Goal: Task Accomplishment & Management: Complete application form

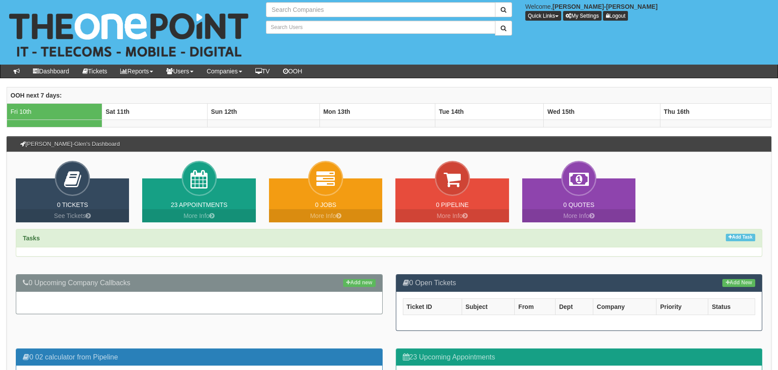
type input "Search Companies"
type input "Search Users"
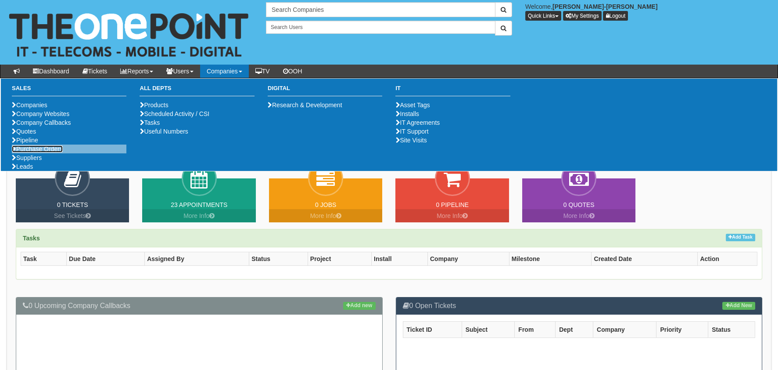
drag, startPoint x: 43, startPoint y: 182, endPoint x: 57, endPoint y: 186, distance: 14.6
click at [43, 152] on link "Purchase Orders" at bounding box center [37, 148] width 51 height 7
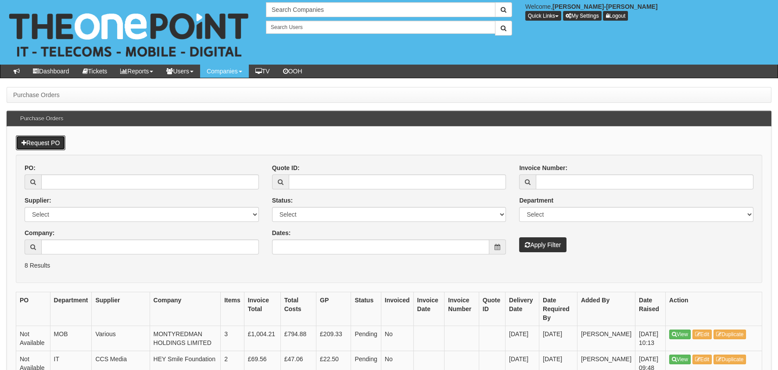
click at [51, 141] on link "Request PO" at bounding box center [41, 142] width 50 height 15
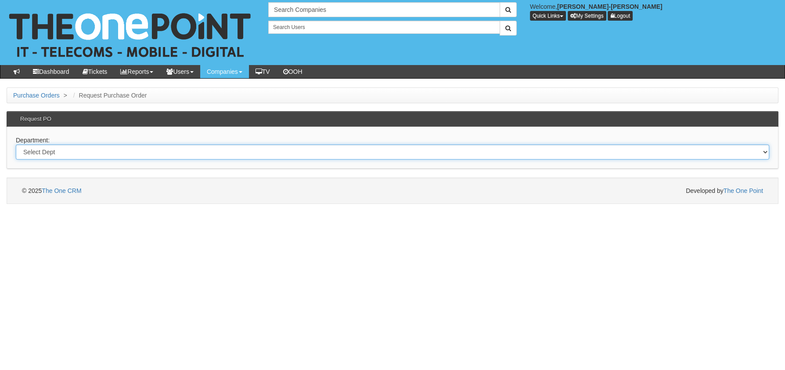
drag, startPoint x: 231, startPoint y: 150, endPoint x: 229, endPoint y: 144, distance: 5.7
click at [230, 148] on select "Select Dept Digital Internal IT Mobiles Marketing Telecoms" at bounding box center [392, 151] width 753 height 15
click at [268, 155] on select "Select Dept Digital Internal IT Mobiles Marketing Telecoms" at bounding box center [392, 151] width 753 height 15
select select "?pipeID=&dept=MOB"
click at [16, 144] on select "Select Dept Digital Internal IT Mobiles Marketing Telecoms" at bounding box center [392, 151] width 753 height 15
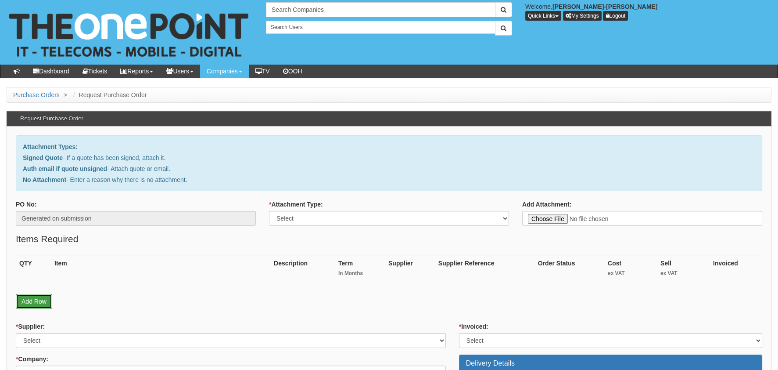
click at [29, 296] on link "Add Row" at bounding box center [34, 301] width 36 height 15
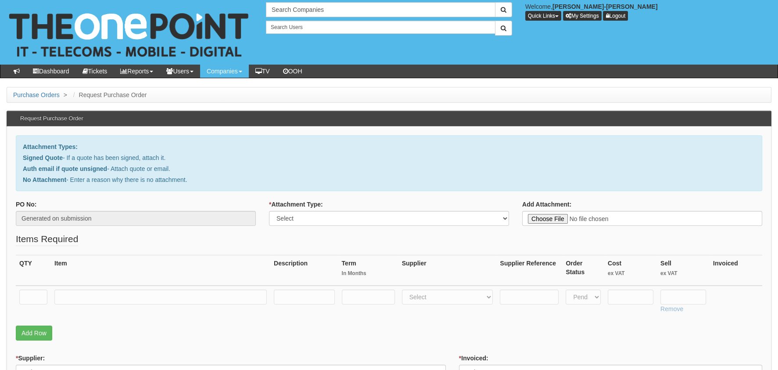
click at [32, 279] on th "QTY" at bounding box center [33, 270] width 35 height 31
click at [32, 301] on input "text" at bounding box center [33, 296] width 28 height 15
type input "1"
click at [77, 294] on input "text" at bounding box center [160, 296] width 212 height 15
type input "p"
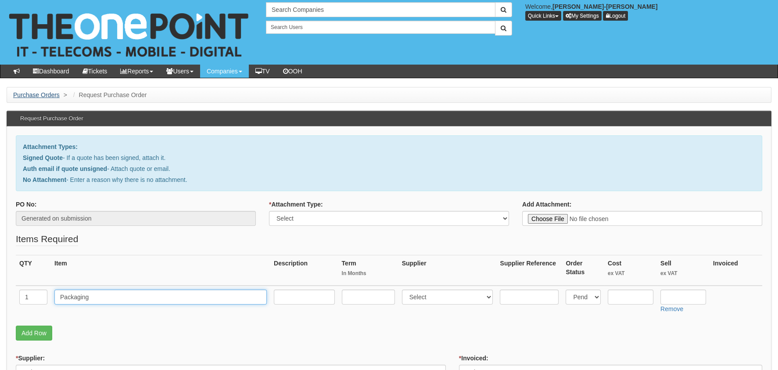
type input "Packaging"
click at [26, 93] on link "Purchase Orders" at bounding box center [36, 94] width 47 height 7
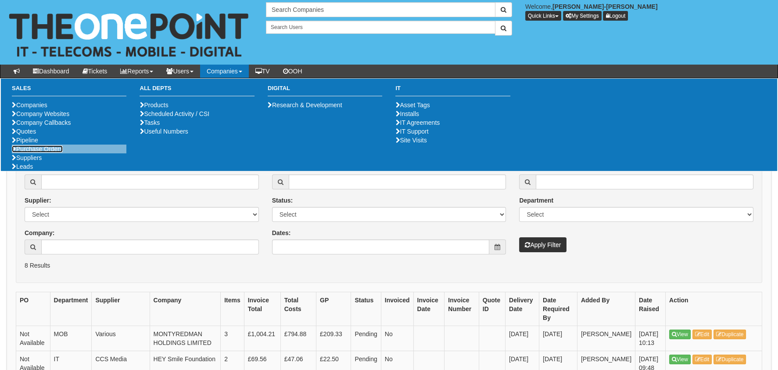
click at [21, 152] on link "Purchase Orders" at bounding box center [37, 148] width 51 height 7
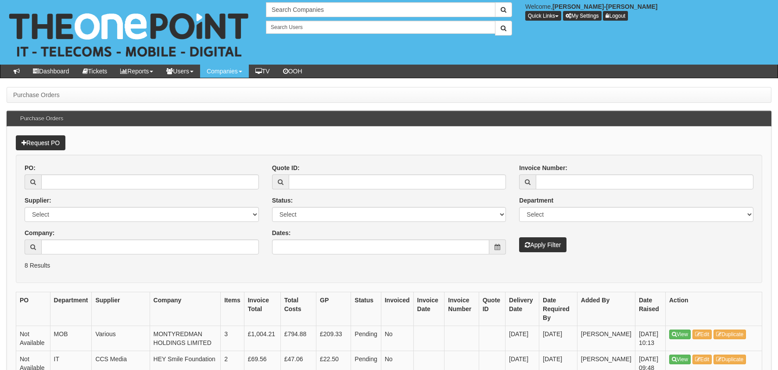
click at [171, 279] on form "PO: Supplier: Select 123 REG.co.uk 1Password 3 4Gon AA Jones Electric Ltd Abzor…" at bounding box center [389, 219] width 747 height 128
click at [55, 142] on link "Request PO" at bounding box center [41, 142] width 50 height 15
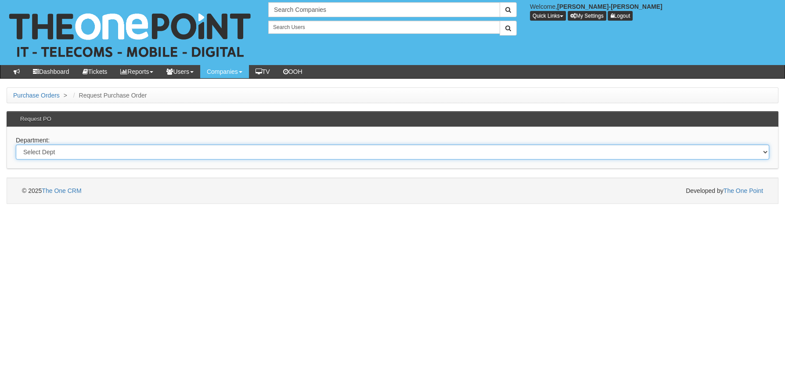
click at [84, 150] on select "Select Dept Digital Internal IT Mobiles Marketing Telecoms" at bounding box center [392, 151] width 753 height 15
select select "?pipeID=&dept=INT"
click at [16, 144] on select "Select Dept Digital Internal IT Mobiles Marketing Telecoms" at bounding box center [392, 151] width 753 height 15
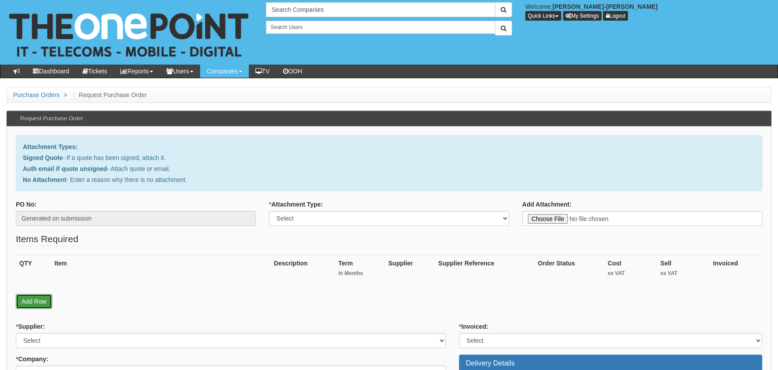
click at [45, 304] on link "Add Row" at bounding box center [34, 301] width 36 height 15
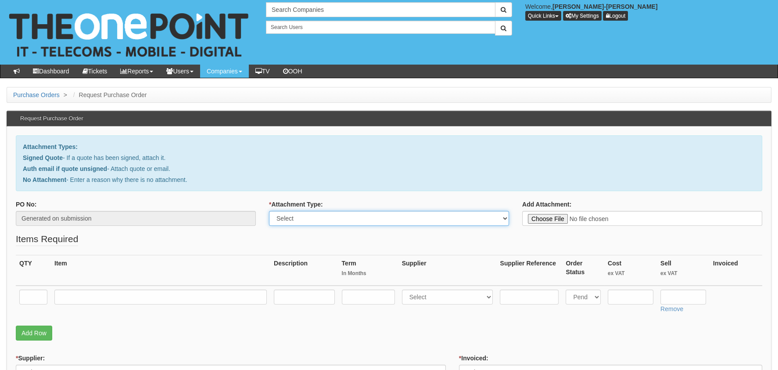
click at [372, 224] on select "Select Signed Quote Auth email with quote if unsigned No Attachment" at bounding box center [389, 218] width 240 height 15
select select "No Attachment"
click at [269, 211] on select "Select Signed Quote Auth email with quote if unsigned No Attachment" at bounding box center [389, 218] width 240 height 15
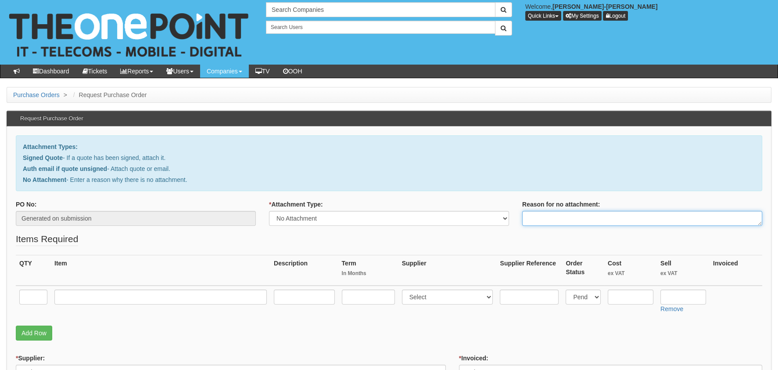
click at [567, 218] on textarea "Reason for no attachment:" at bounding box center [642, 218] width 240 height 15
type textarea "Spoke with [PERSON_NAME] and approved for Celeb service"
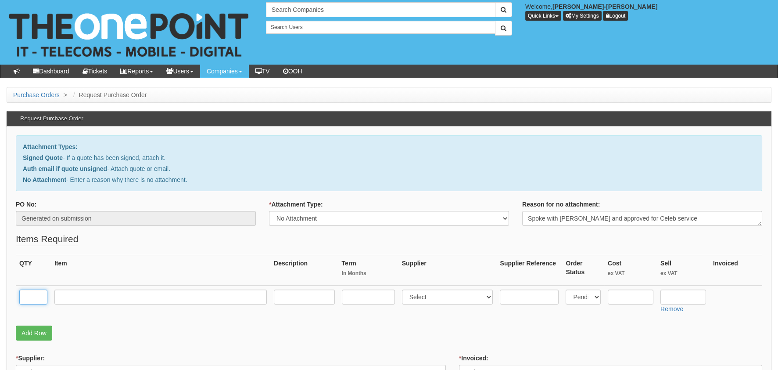
click at [22, 289] on input "text" at bounding box center [33, 296] width 28 height 15
type input "1"
click at [120, 308] on td at bounding box center [160, 300] width 219 height 31
click at [118, 294] on input "text" at bounding box center [160, 296] width 212 height 15
type input "Packaging Envelopes"
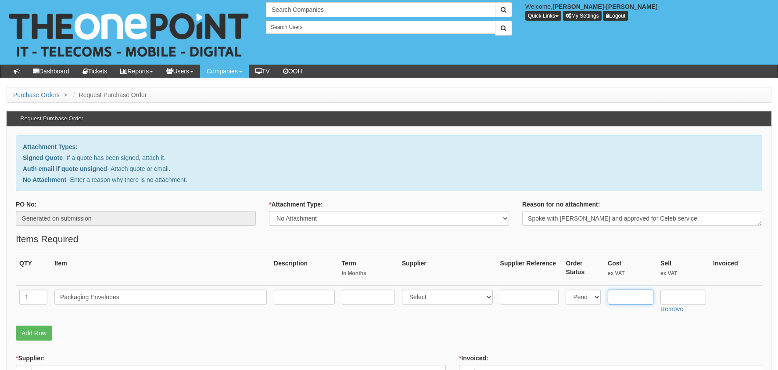
click at [626, 293] on input "text" at bounding box center [631, 296] width 46 height 15
click at [635, 291] on input "text" at bounding box center [631, 296] width 46 height 15
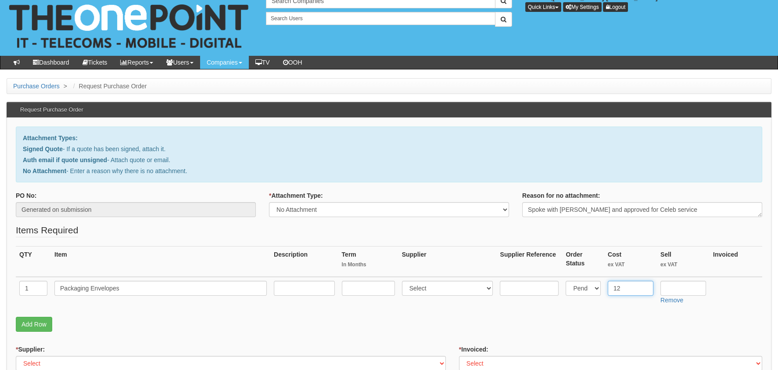
click at [632, 284] on input "12" at bounding box center [631, 288] width 46 height 15
type input "12.03"
click at [27, 318] on link "Add Row" at bounding box center [34, 324] width 36 height 15
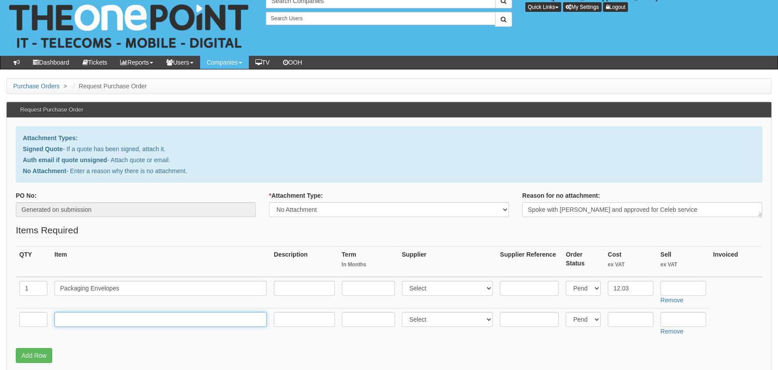
click at [98, 316] on input "text" at bounding box center [160, 319] width 212 height 15
click at [48, 318] on td at bounding box center [33, 323] width 35 height 31
click at [26, 319] on input "text" at bounding box center [33, 319] width 28 height 15
type input "1"
click at [82, 318] on input "text" at bounding box center [160, 319] width 212 height 15
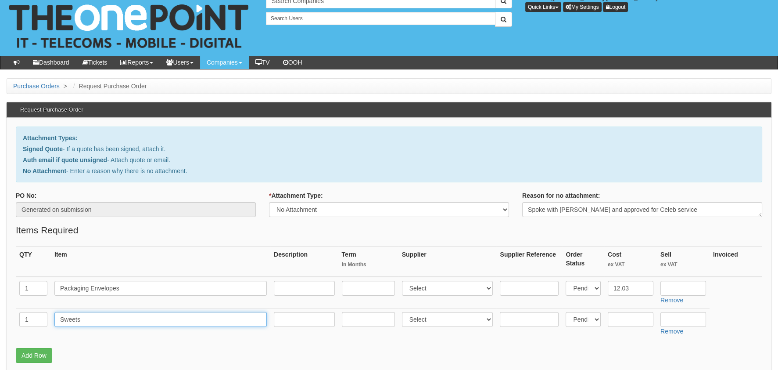
type input "Sweets"
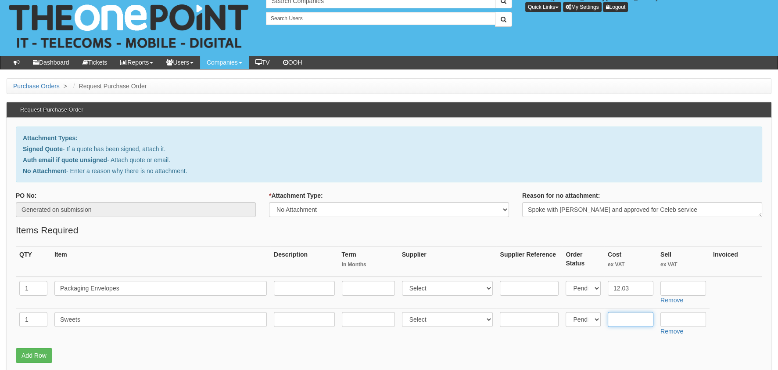
click at [624, 321] on input "text" at bounding box center [631, 319] width 46 height 15
click at [626, 317] on input "text" at bounding box center [631, 319] width 46 height 15
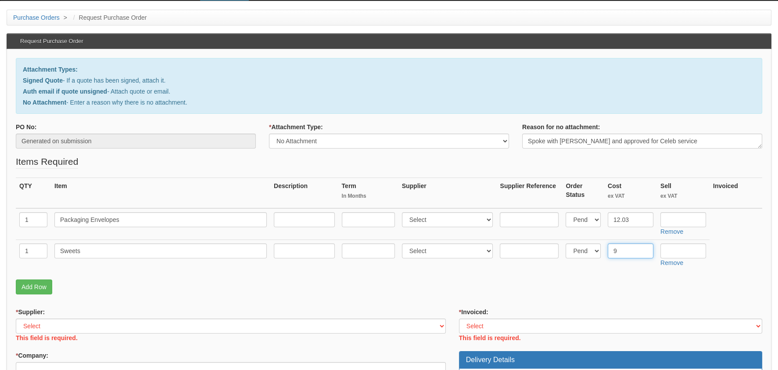
scroll to position [140, 0]
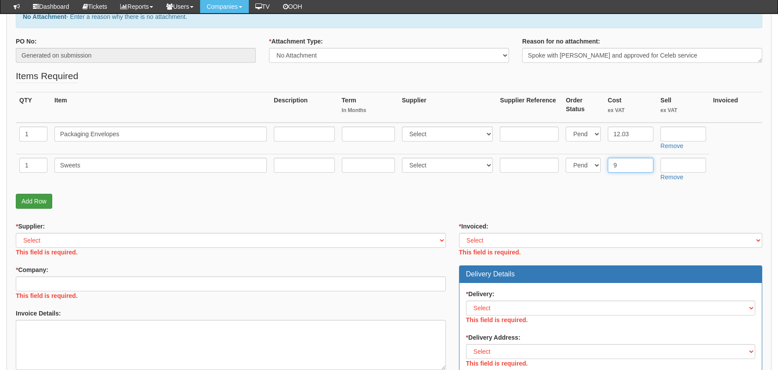
type input "9"
click at [49, 197] on link "Add Row" at bounding box center [34, 201] width 36 height 15
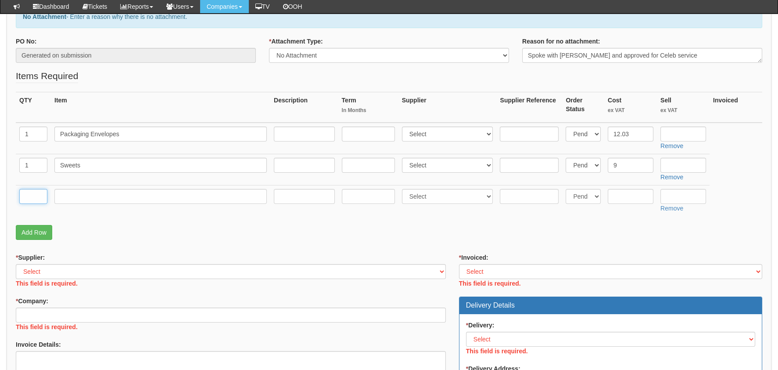
click at [34, 202] on input "text" at bounding box center [33, 196] width 28 height 15
type input "1"
type input "CARDS"
drag, startPoint x: 633, startPoint y: 186, endPoint x: 632, endPoint y: 192, distance: 6.3
click at [633, 186] on td at bounding box center [630, 200] width 53 height 31
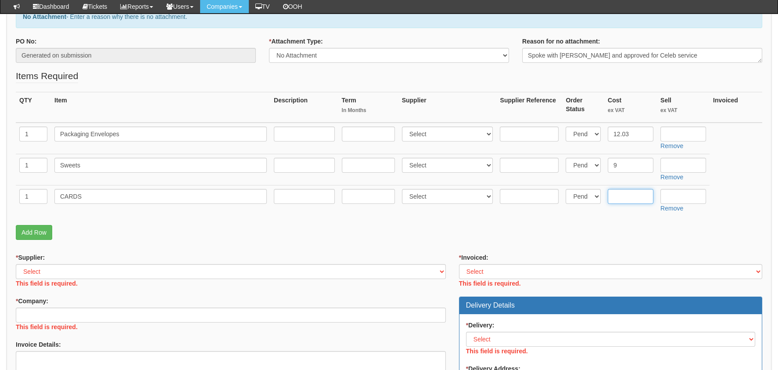
click at [632, 192] on input "text" at bounding box center [631, 196] width 46 height 15
click at [644, 200] on input "text" at bounding box center [631, 196] width 46 height 15
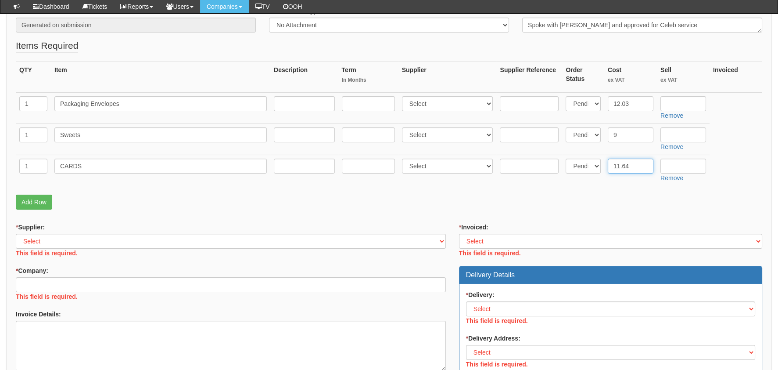
scroll to position [184, 0]
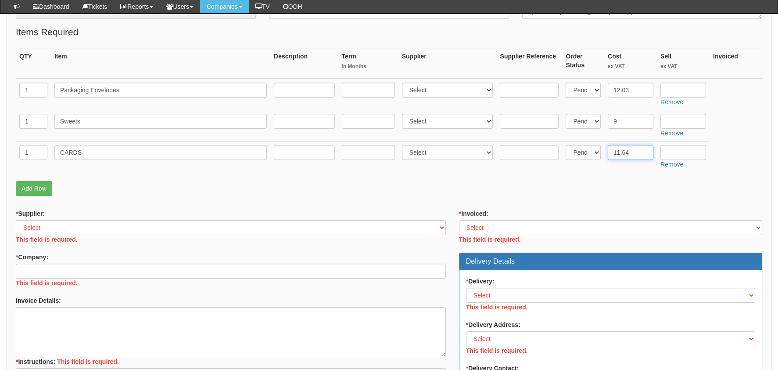
type input "11.64"
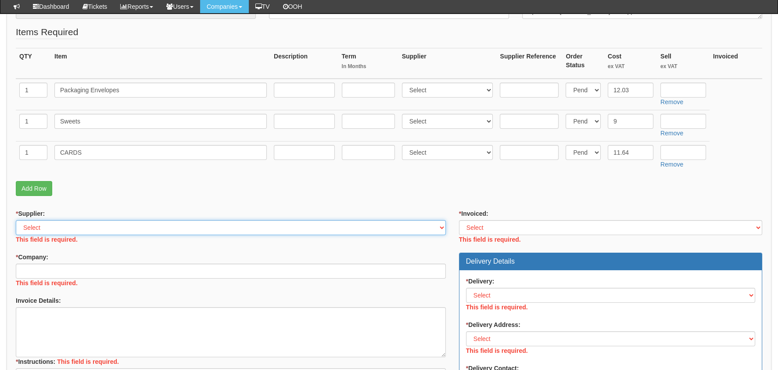
click at [149, 230] on select "Select 123 REG.co.uk 1Password 3 4Gon AA Jones Electric Ltd Abzorb Access Group…" at bounding box center [231, 227] width 430 height 15
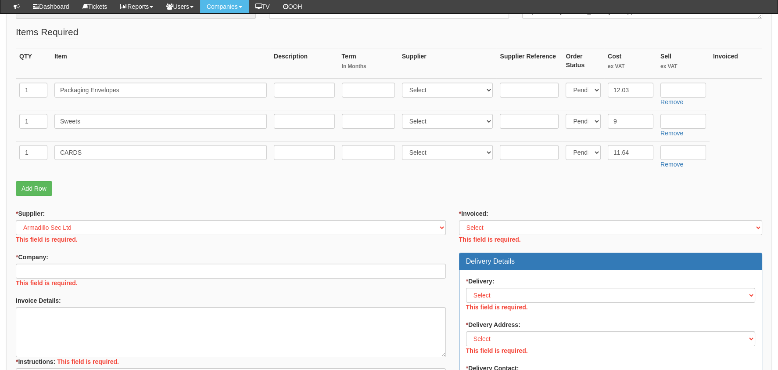
drag, startPoint x: 140, startPoint y: 245, endPoint x: 123, endPoint y: 242, distance: 17.8
click at [140, 245] on div "* Supplier: Select 123 REG.co.uk 1Password 3 4Gon AA Jones Electric Ltd Abzorb …" at bounding box center [230, 329] width 443 height 241
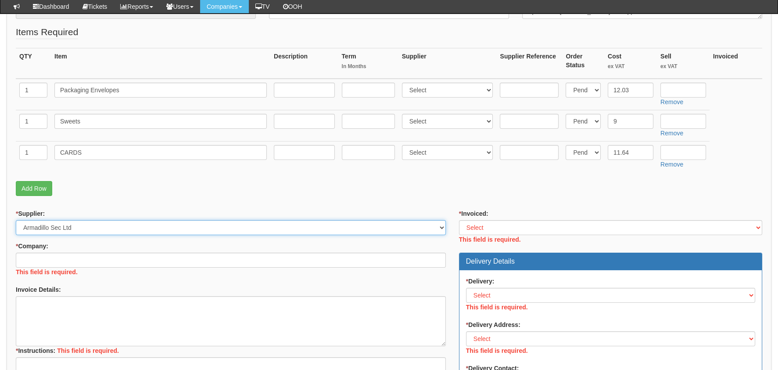
click at [100, 227] on select "Select 123 REG.co.uk 1Password 3 4Gon AA Jones Electric Ltd Abzorb Access Group…" at bounding box center [231, 227] width 430 height 15
select select "13"
click at [16, 220] on select "Select 123 REG.co.uk 1Password 3 4Gon AA Jones Electric Ltd Abzorb Access Group…" at bounding box center [231, 227] width 430 height 15
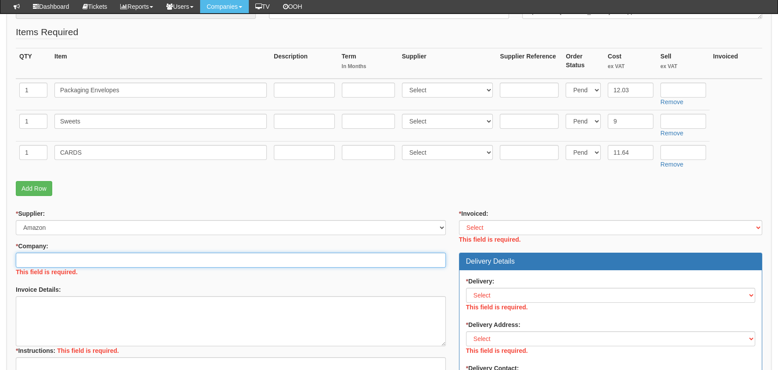
click at [80, 255] on input "* Company:" at bounding box center [231, 259] width 430 height 15
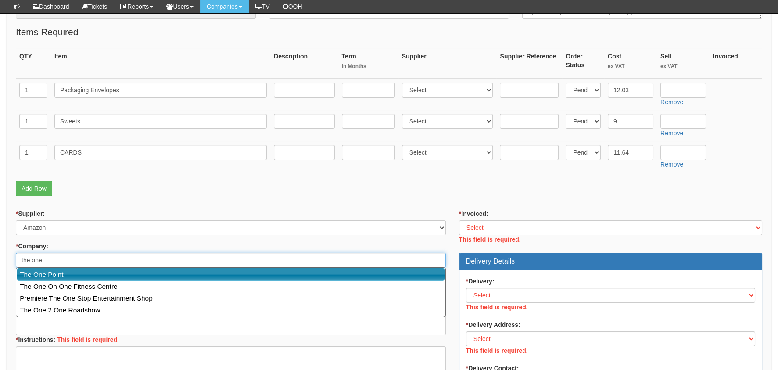
click at [107, 273] on link "The One Point" at bounding box center [231, 274] width 428 height 13
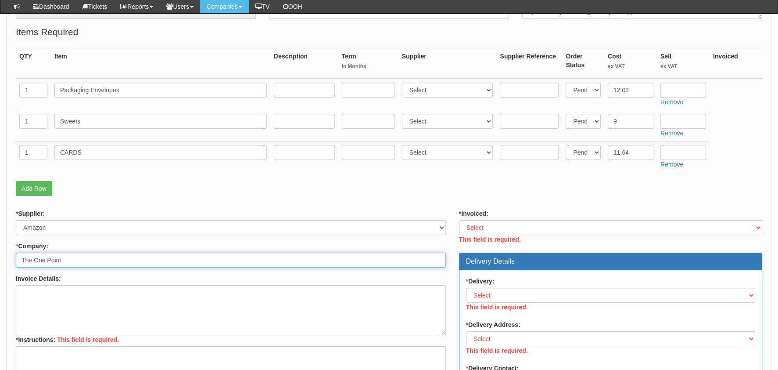
type input "The One Point"
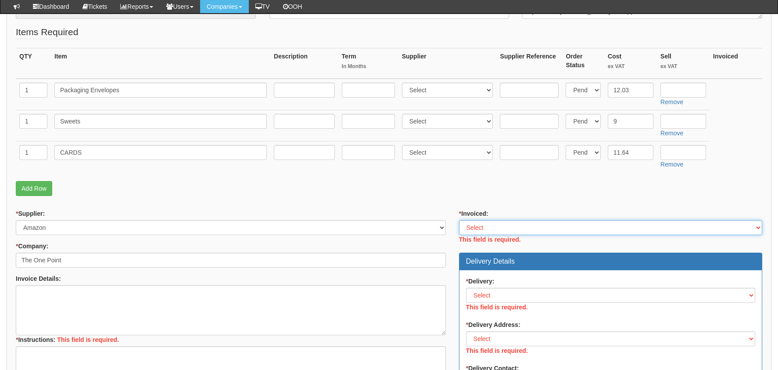
click at [524, 223] on select "Select Yes No N/A STB (part of order)" at bounding box center [610, 227] width 303 height 15
select select "2"
click at [459, 220] on select "Select Yes No N/A STB (part of order)" at bounding box center [610, 227] width 303 height 15
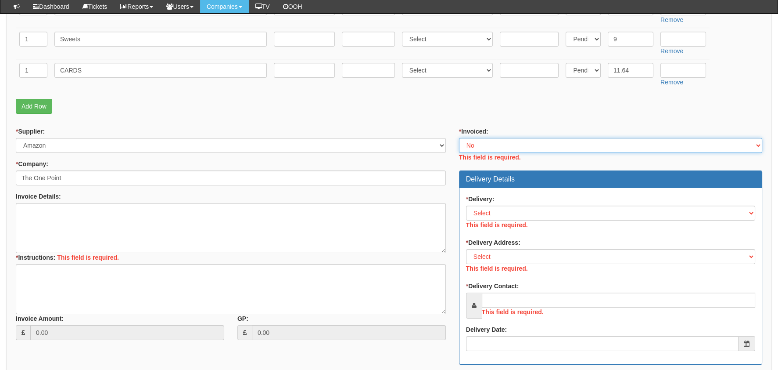
scroll to position [272, 0]
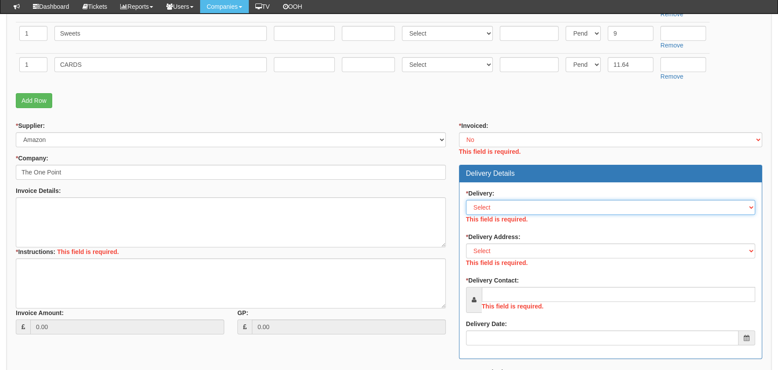
click at [507, 209] on div "* Delivery: Select No Not Applicable Yes This field is required." at bounding box center [610, 207] width 289 height 37
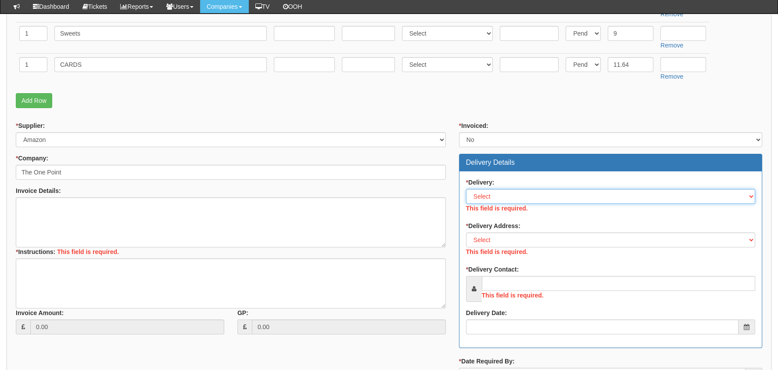
select select "1"
click at [466, 189] on select "Select No Not Applicable Yes" at bounding box center [610, 196] width 289 height 15
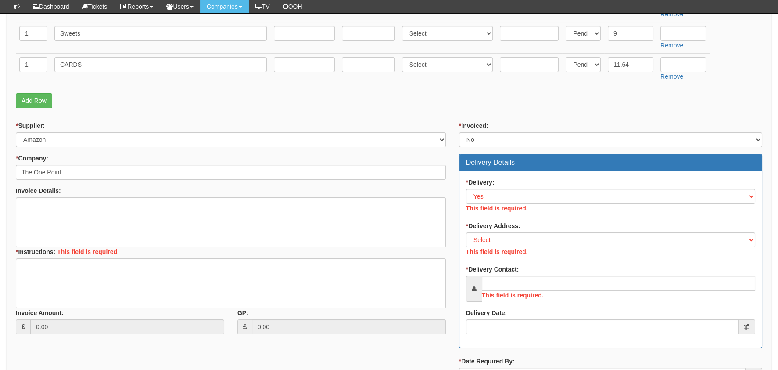
click at [518, 250] on div "* Delivery: Select No Not Applicable Yes This field is required. * Delivery Add…" at bounding box center [611, 259] width 302 height 176
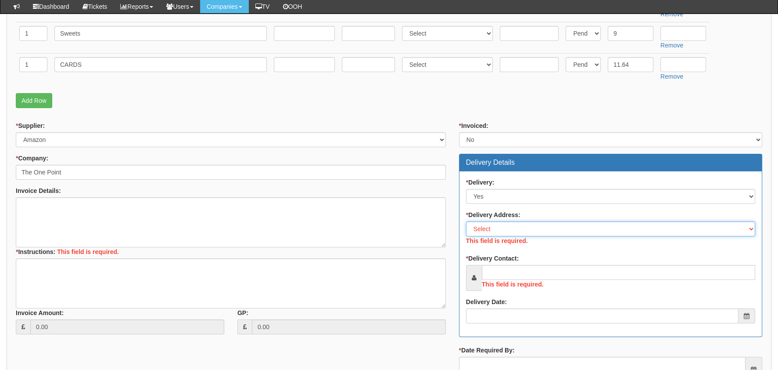
drag, startPoint x: 507, startPoint y: 230, endPoint x: 511, endPoint y: 234, distance: 5.3
click at [507, 230] on select "Select Not Applicable Main Address - HU13 0GD The View - HU13 0GD Other" at bounding box center [610, 228] width 289 height 15
select select "1"
click at [466, 221] on select "Select Not Applicable Main Address - HU13 0GD The View - HU13 0GD Other" at bounding box center [610, 228] width 289 height 15
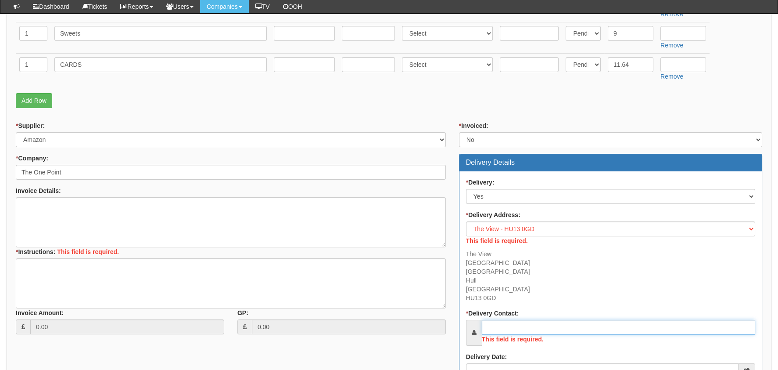
click at [512, 323] on div "This field is required." at bounding box center [610, 333] width 289 height 26
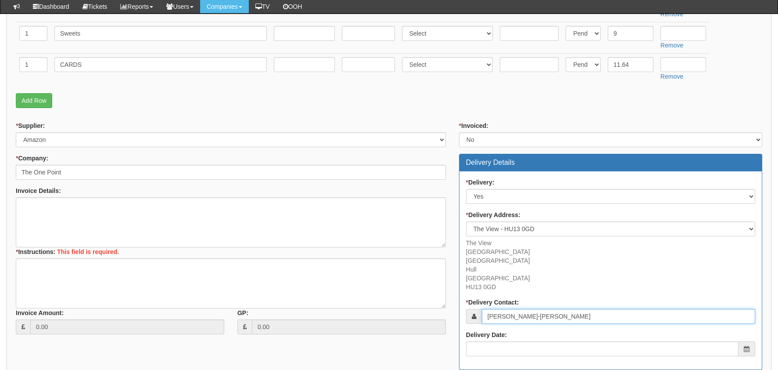
type input "[PERSON_NAME]-[PERSON_NAME]"
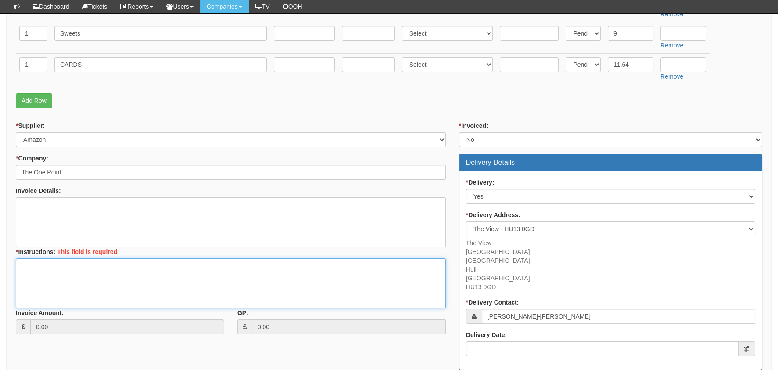
click at [131, 293] on textarea "* Instructions:" at bounding box center [231, 283] width 430 height 50
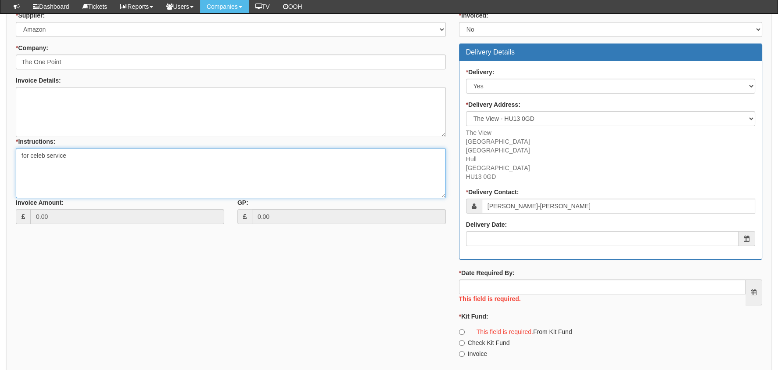
scroll to position [448, 0]
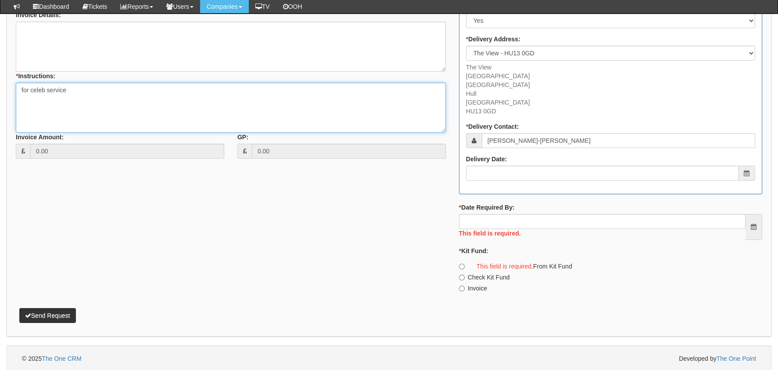
type textarea "for celeb service"
click at [561, 161] on div "Delivery Date:" at bounding box center [610, 168] width 289 height 26
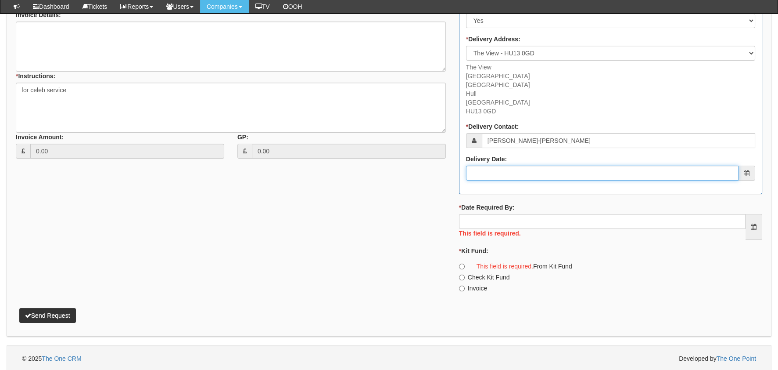
click at [556, 172] on input "Delivery Date:" at bounding box center [602, 173] width 273 height 15
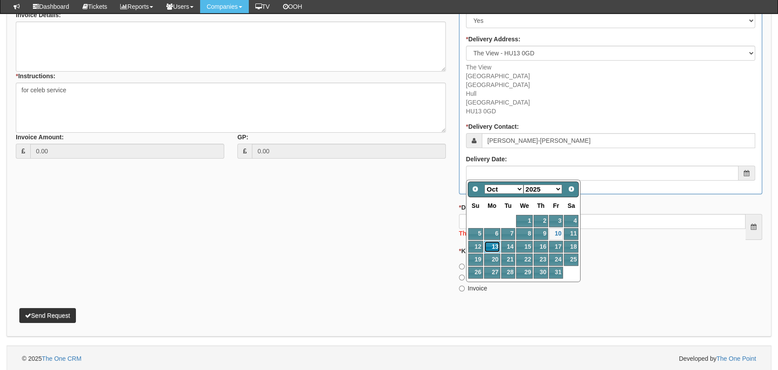
drag, startPoint x: 492, startPoint y: 249, endPoint x: 501, endPoint y: 252, distance: 9.6
click at [493, 249] on link "13" at bounding box center [492, 247] width 16 height 12
type input "2025-10-13"
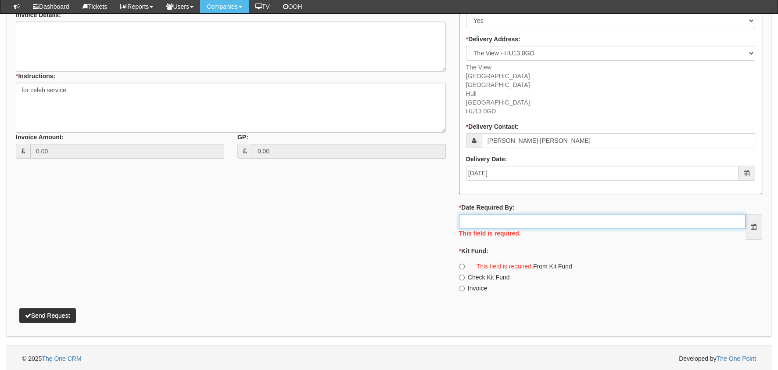
click at [522, 221] on input "* Date Required By:" at bounding box center [602, 221] width 287 height 15
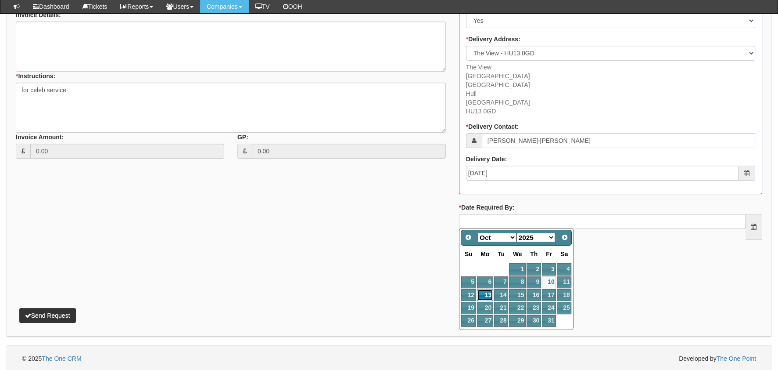
click at [486, 294] on link "13" at bounding box center [485, 295] width 16 height 12
type input "2025-10-13"
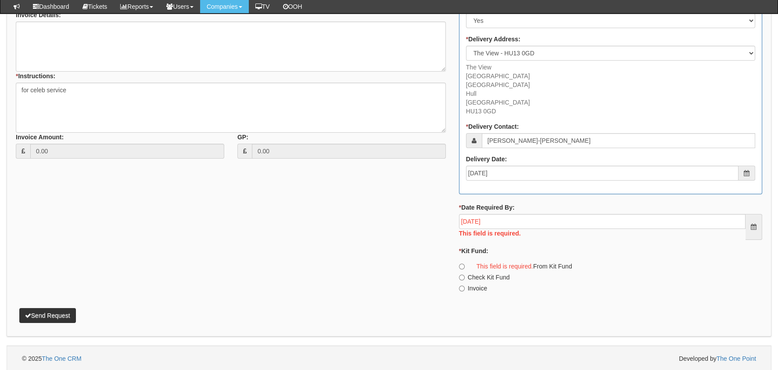
click at [482, 280] on label "Check Kit Fund" at bounding box center [484, 277] width 51 height 9
click at [465, 280] on input "Check Kit Fund" at bounding box center [462, 277] width 6 height 6
radio input "true"
click at [478, 287] on label "Invoice" at bounding box center [473, 288] width 28 height 9
click at [465, 287] on input "Invoice" at bounding box center [462, 288] width 6 height 6
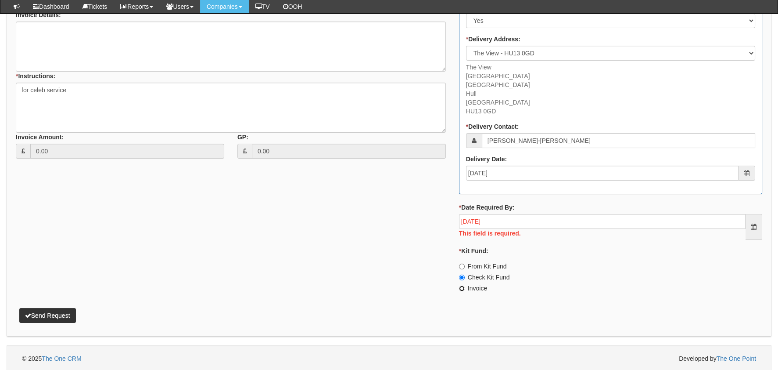
radio input "true"
click at [52, 315] on button "Send Request" at bounding box center [47, 315] width 57 height 15
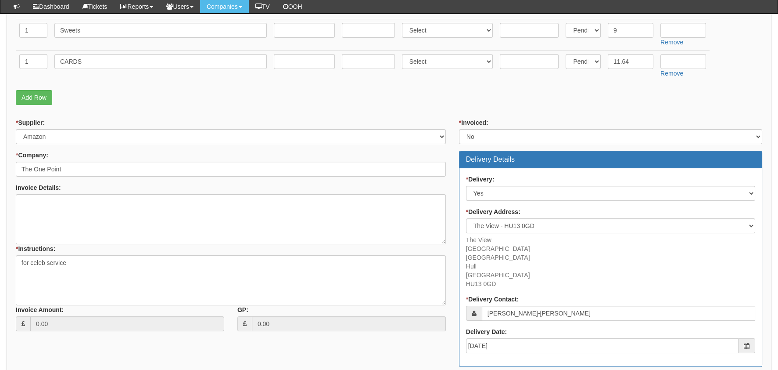
scroll to position [218, 0]
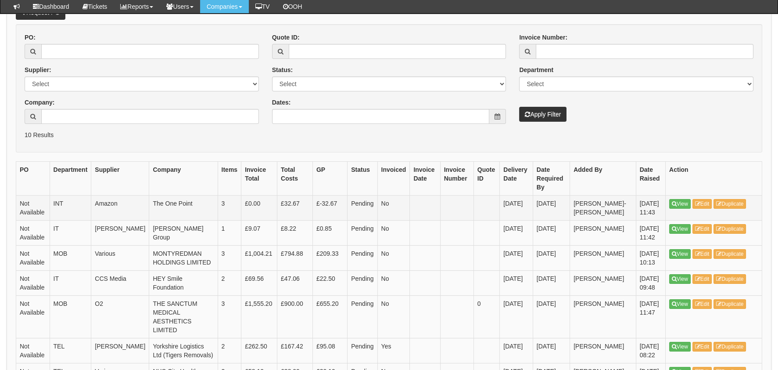
scroll to position [132, 0]
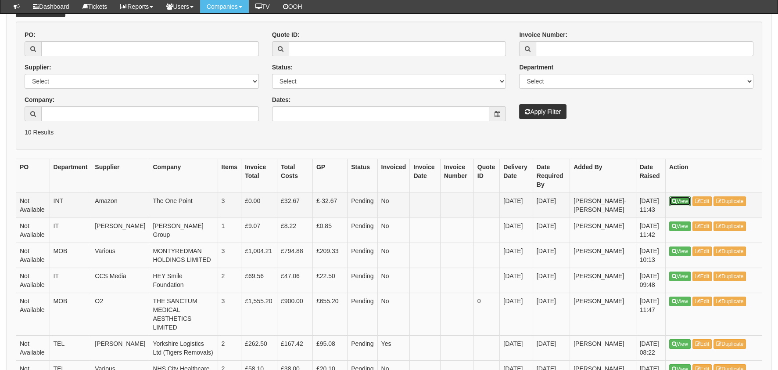
click at [676, 204] on link "View" at bounding box center [680, 201] width 22 height 10
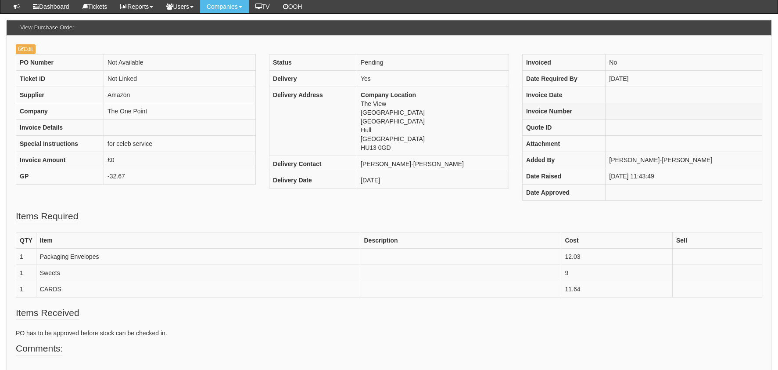
scroll to position [162, 0]
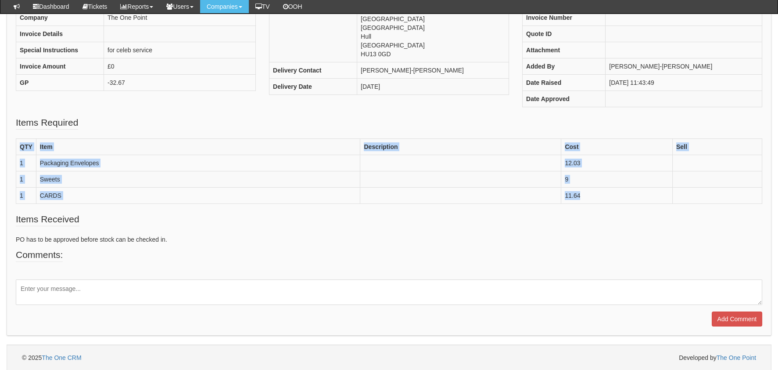
drag, startPoint x: 605, startPoint y: 202, endPoint x: 586, endPoint y: 207, distance: 19.2
click at [586, 207] on fieldset "Items Required QTY Item Description Cost Sell 1 Packaging Envelopes 12.03 1 Swe…" at bounding box center [389, 164] width 747 height 97
